Goal: Contribute content

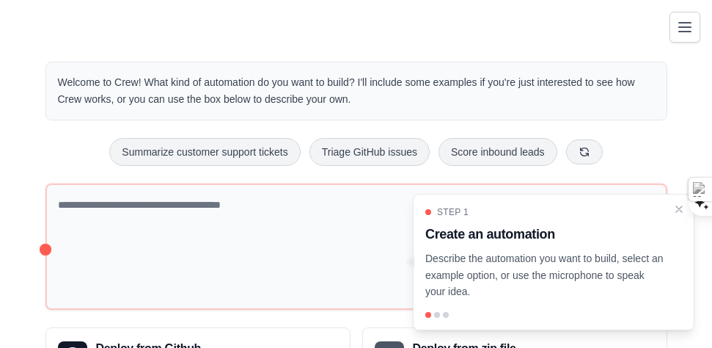
click at [434, 312] on div at bounding box center [437, 315] width 6 height 6
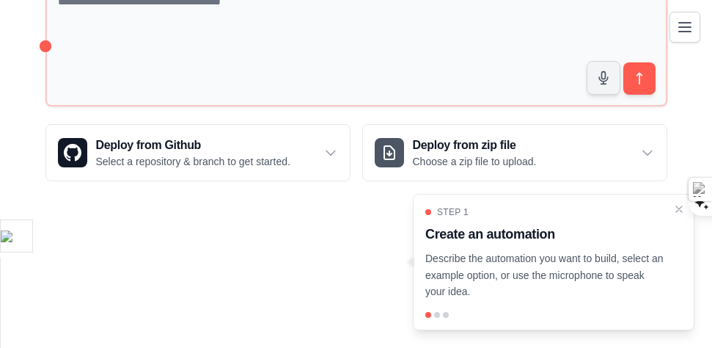
scroll to position [205, 0]
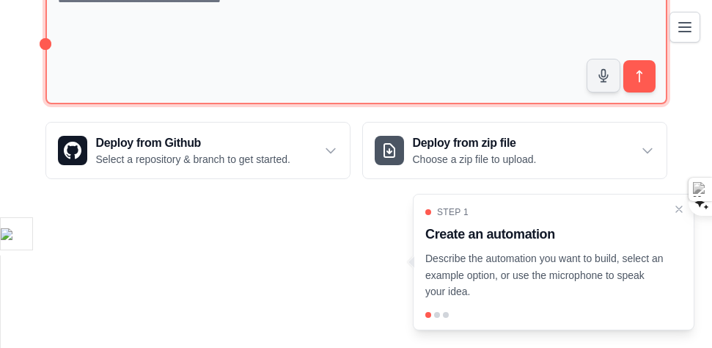
click at [66, 105] on textarea at bounding box center [356, 41] width 622 height 127
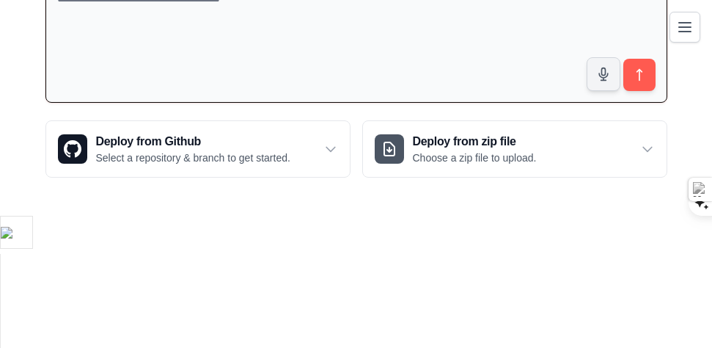
type textarea "*"
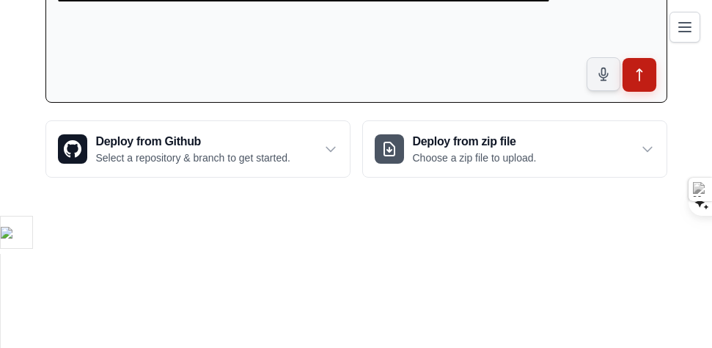
type textarea "**********"
click at [630, 92] on button "submit" at bounding box center [639, 75] width 34 height 34
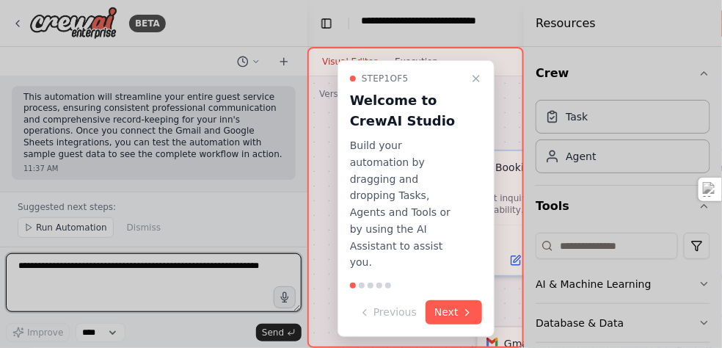
scroll to position [3403, 0]
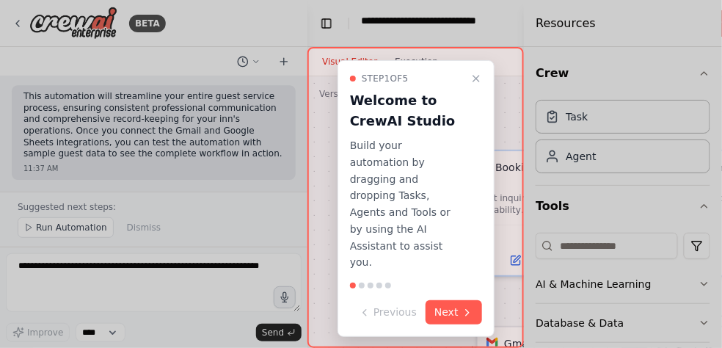
click at [638, 276] on div at bounding box center [361, 174] width 722 height 348
click at [278, 326] on div at bounding box center [361, 174] width 722 height 348
